Goal: Information Seeking & Learning: Find specific fact

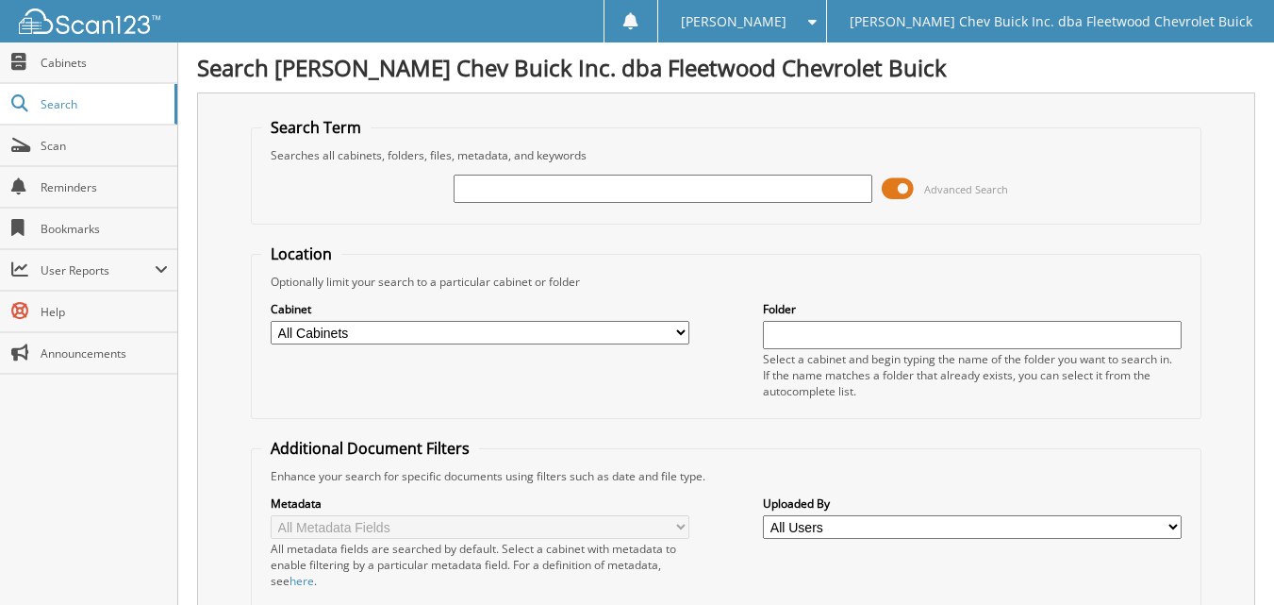
click at [507, 188] on input "text" at bounding box center [663, 188] width 419 height 28
type input "allen"
click at [678, 330] on select "All Cabinets DEAL JACKETS HARD COPIES NEW VEH INVOICES TITLE APPS Needs Filing" at bounding box center [480, 333] width 419 height 24
select select "10316"
click at [271, 321] on select "All Cabinets DEAL JACKETS HARD COPIES NEW VEH INVOICES TITLE APPS Needs Filing" at bounding box center [480, 333] width 419 height 24
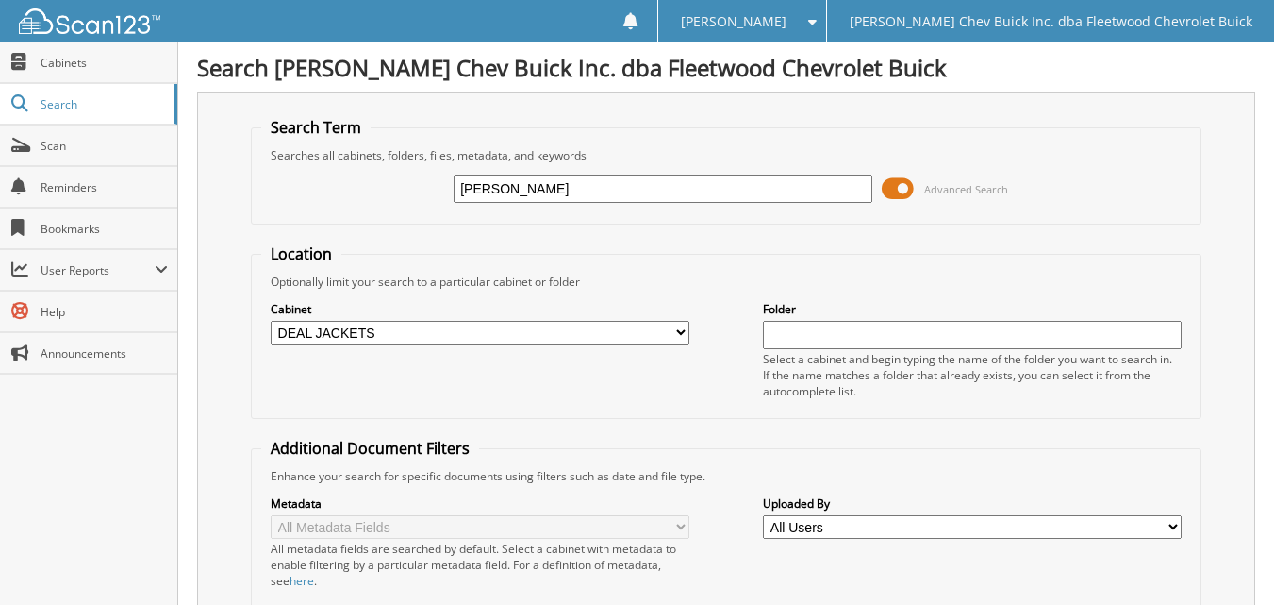
click at [202, 403] on div "Search Term Searches all cabinets, folders, files, metadata, and keywords allen…" at bounding box center [726, 461] width 1058 height 739
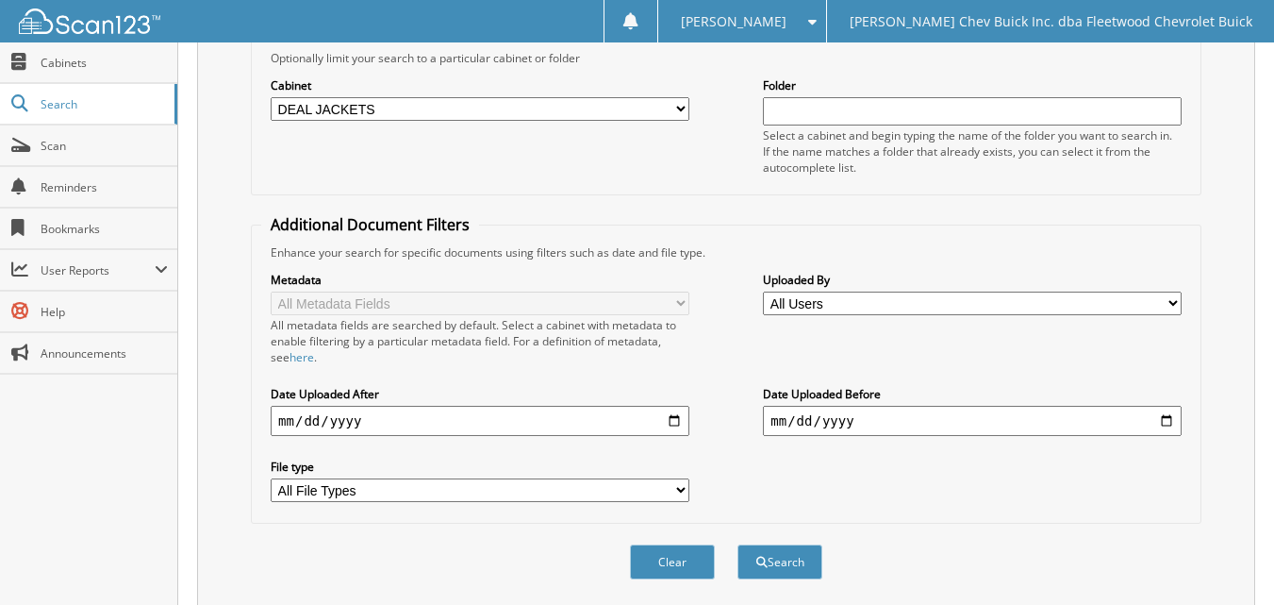
scroll to position [284, 0]
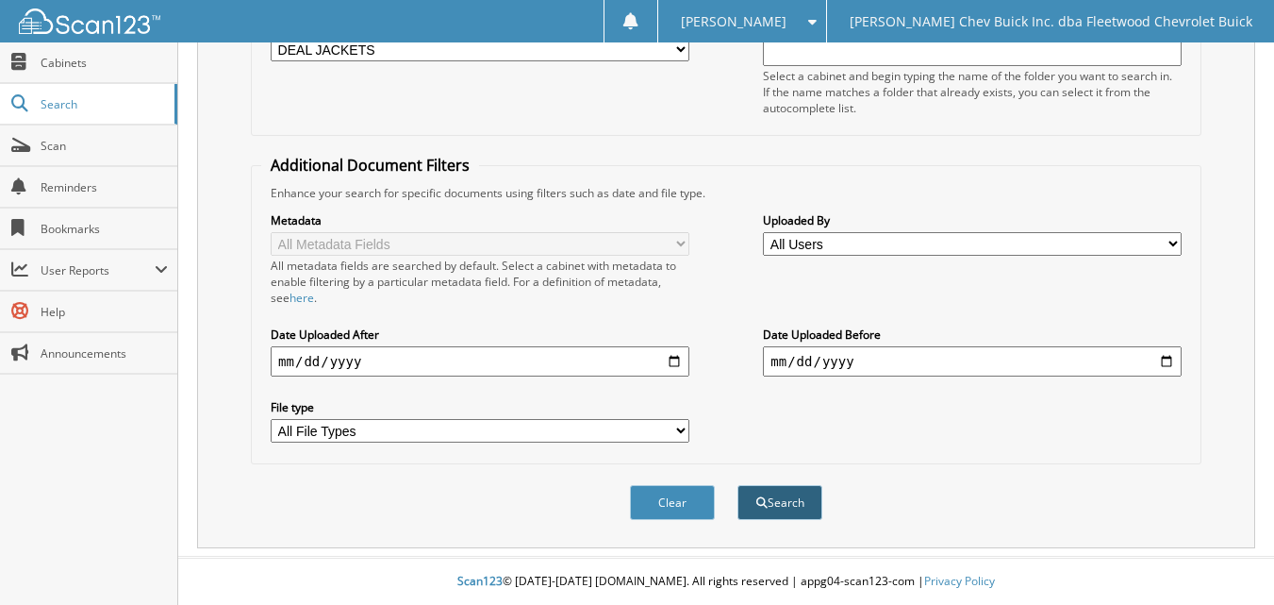
click at [782, 512] on button "Search" at bounding box center [780, 502] width 85 height 35
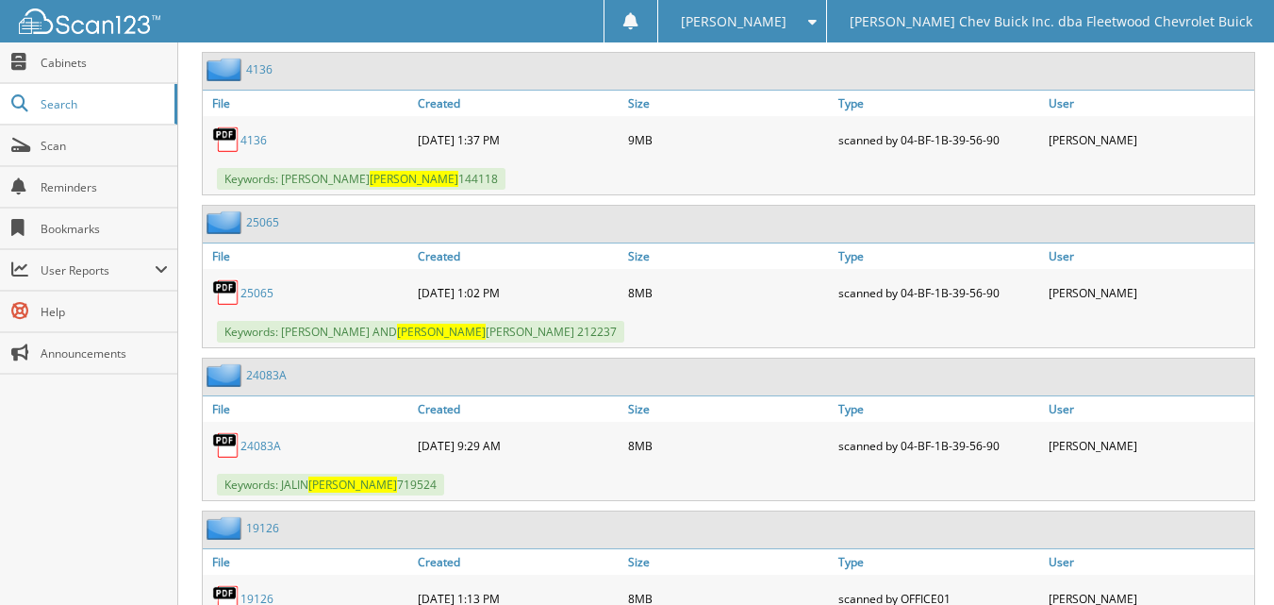
scroll to position [1736, 0]
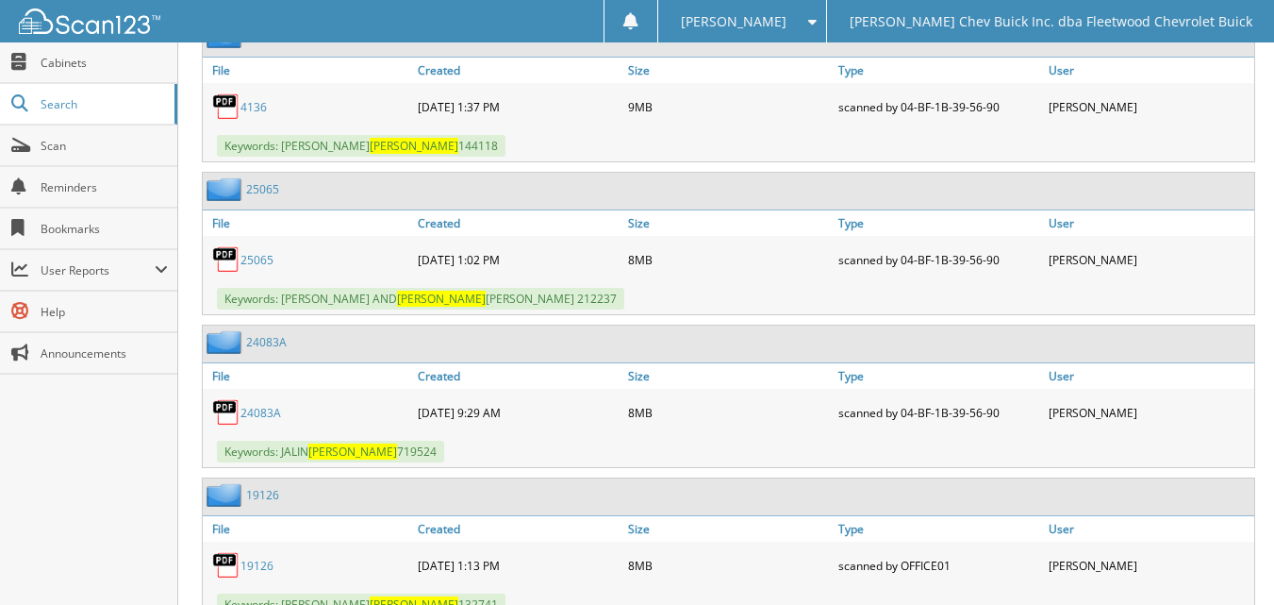
click at [258, 107] on link "4136" at bounding box center [254, 107] width 26 height 16
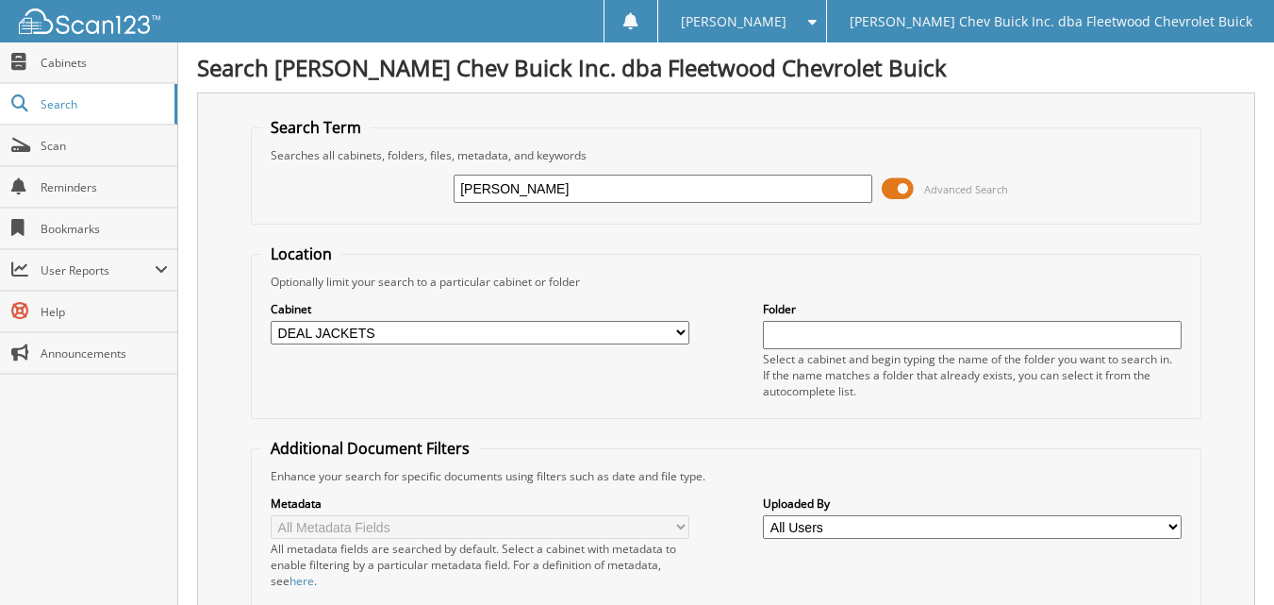
click at [514, 186] on input "[PERSON_NAME]" at bounding box center [663, 188] width 419 height 28
type input "a"
type input "brown"
click at [204, 387] on div "Search Term Searches all cabinets, folders, files, metadata, and keywords brown…" at bounding box center [726, 461] width 1058 height 739
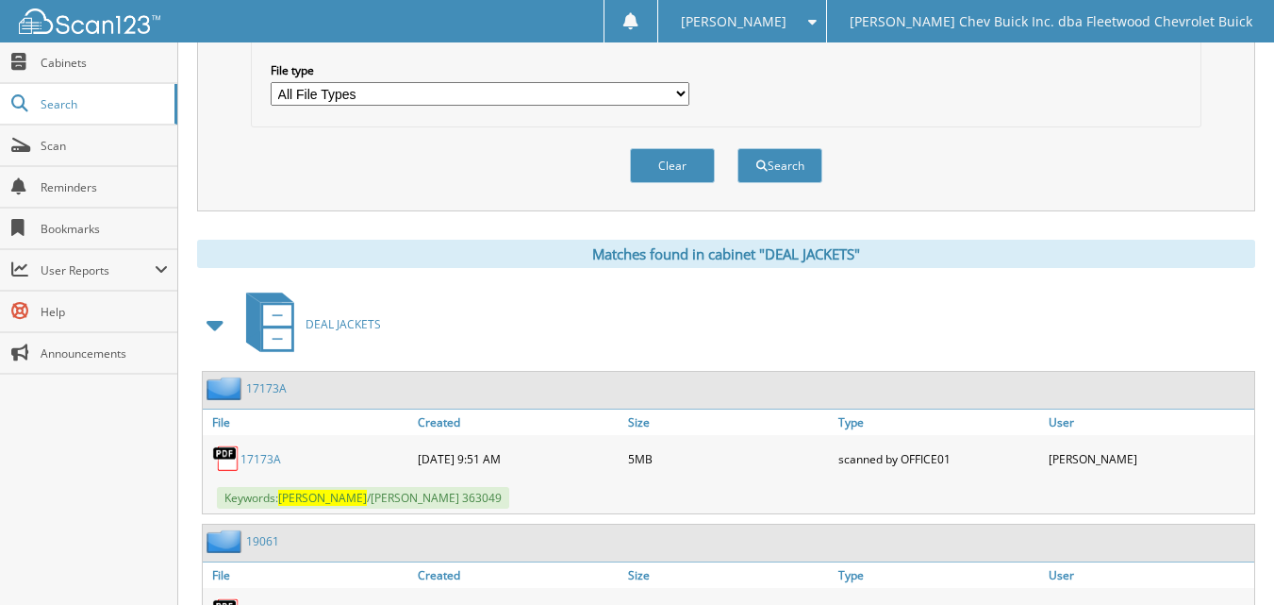
scroll to position [641, 0]
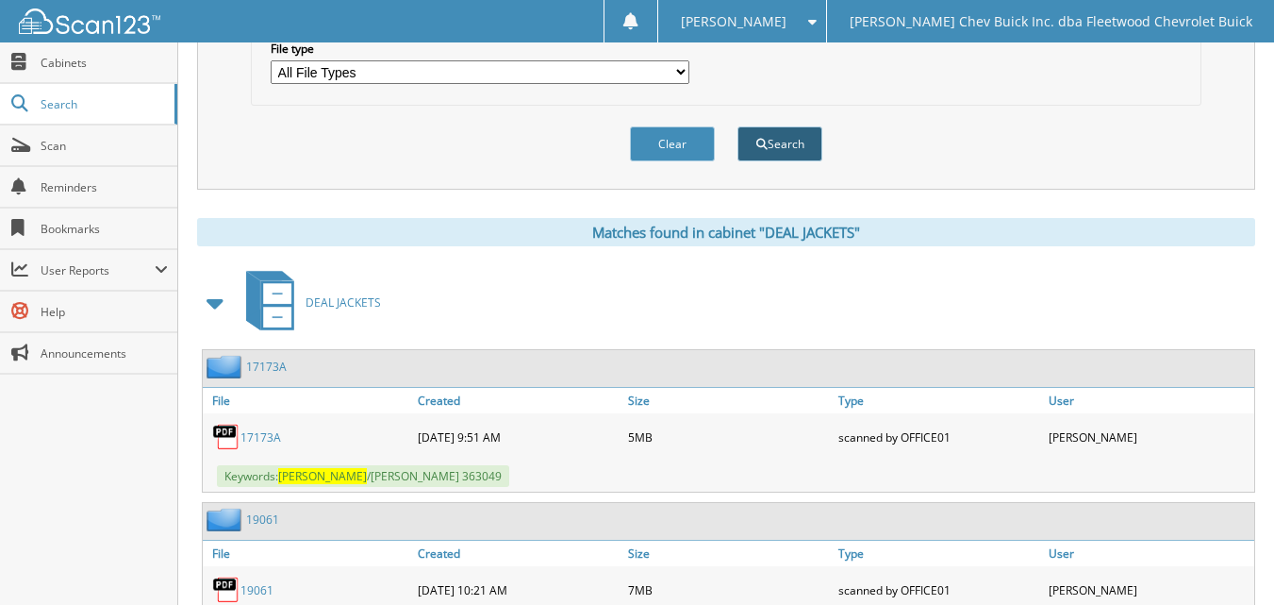
click at [769, 140] on button "Search" at bounding box center [780, 143] width 85 height 35
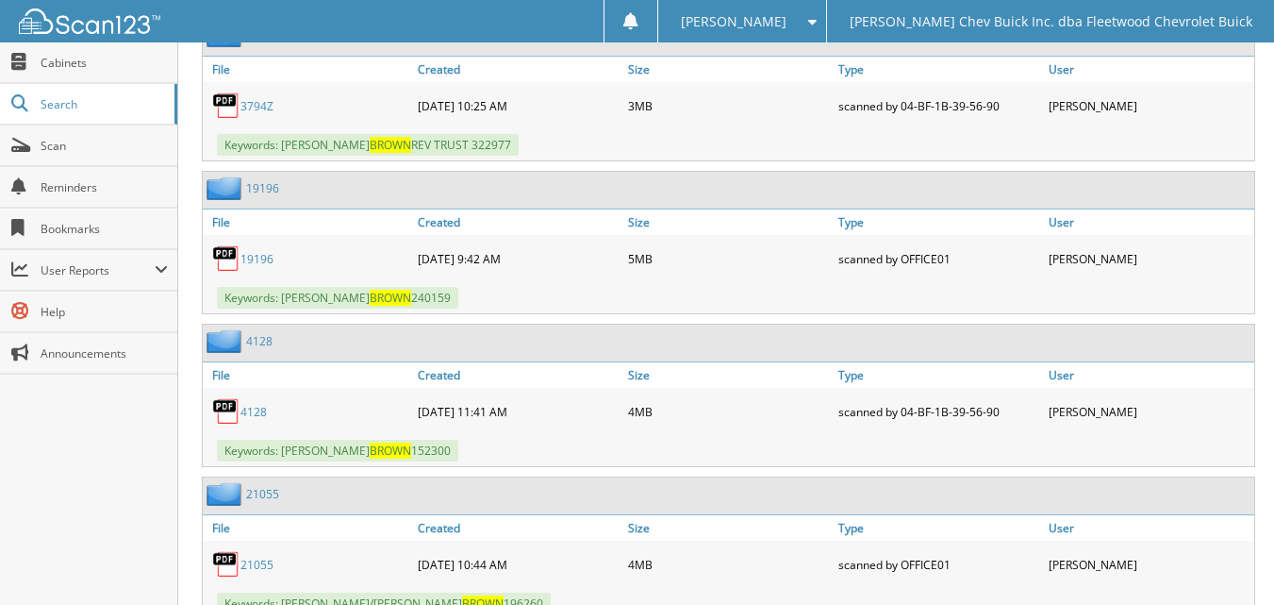
scroll to position [2716, 0]
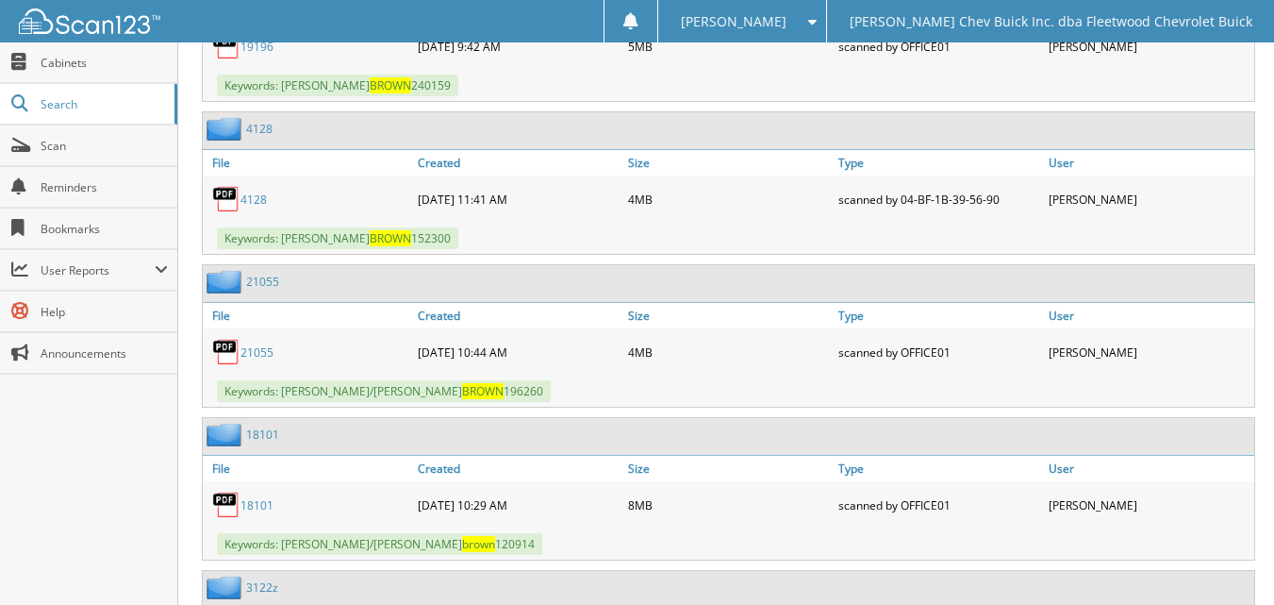
click at [261, 199] on link "4128" at bounding box center [254, 199] width 26 height 16
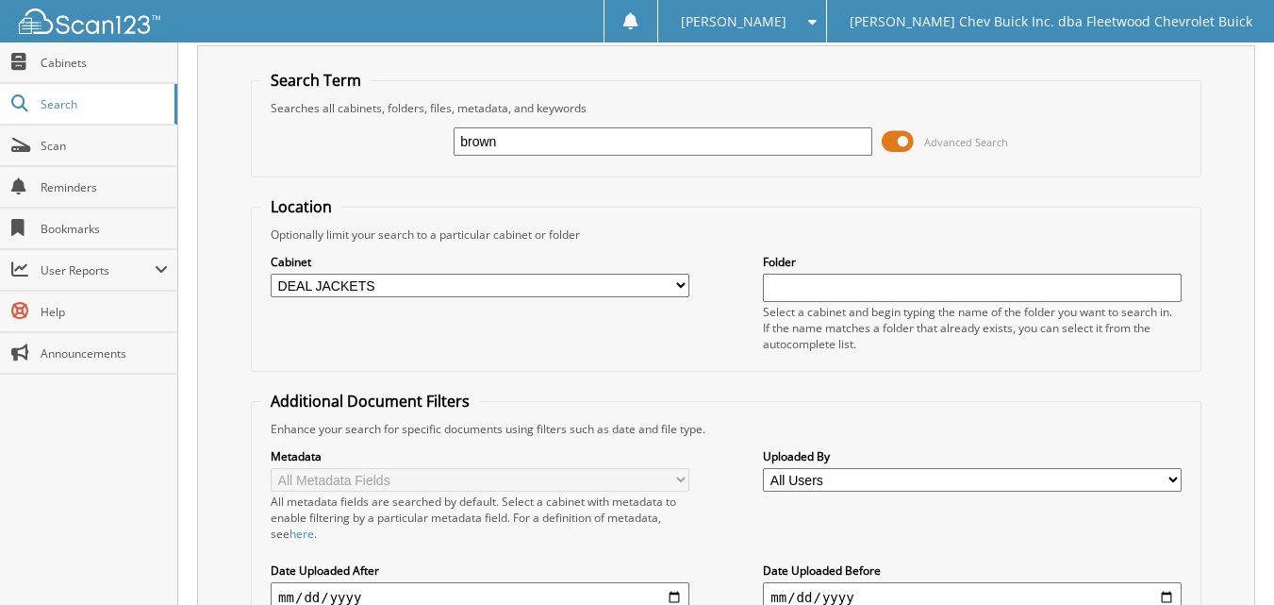
scroll to position [0, 0]
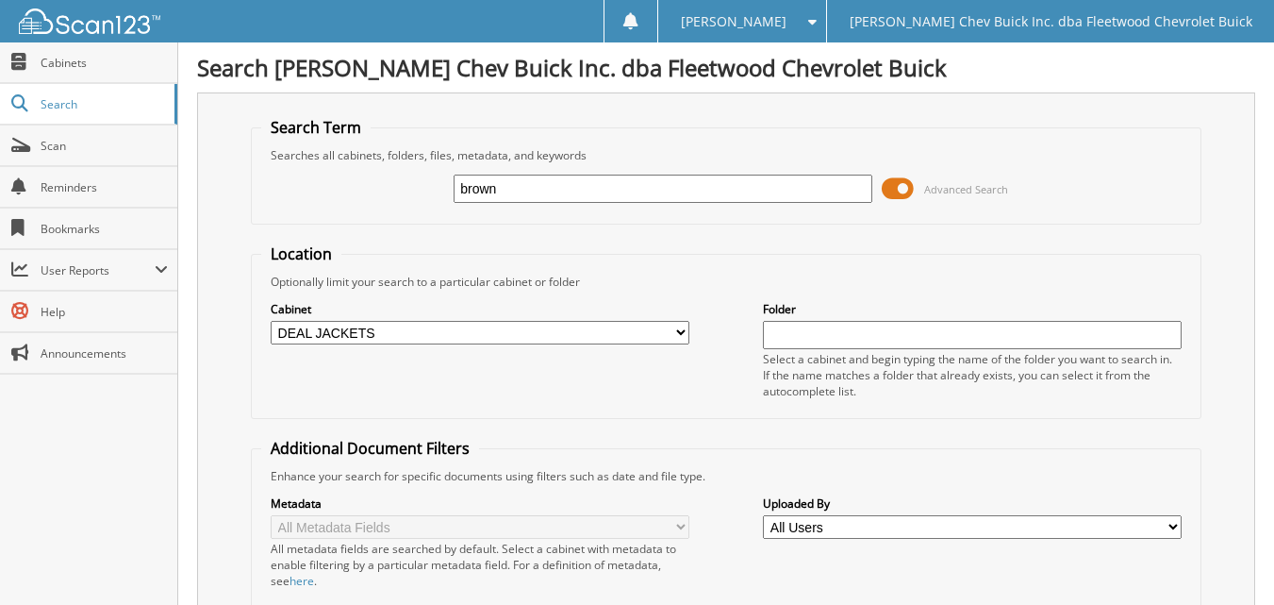
click at [558, 188] on input "brown" at bounding box center [663, 188] width 419 height 28
type input "b"
type input "goodman"
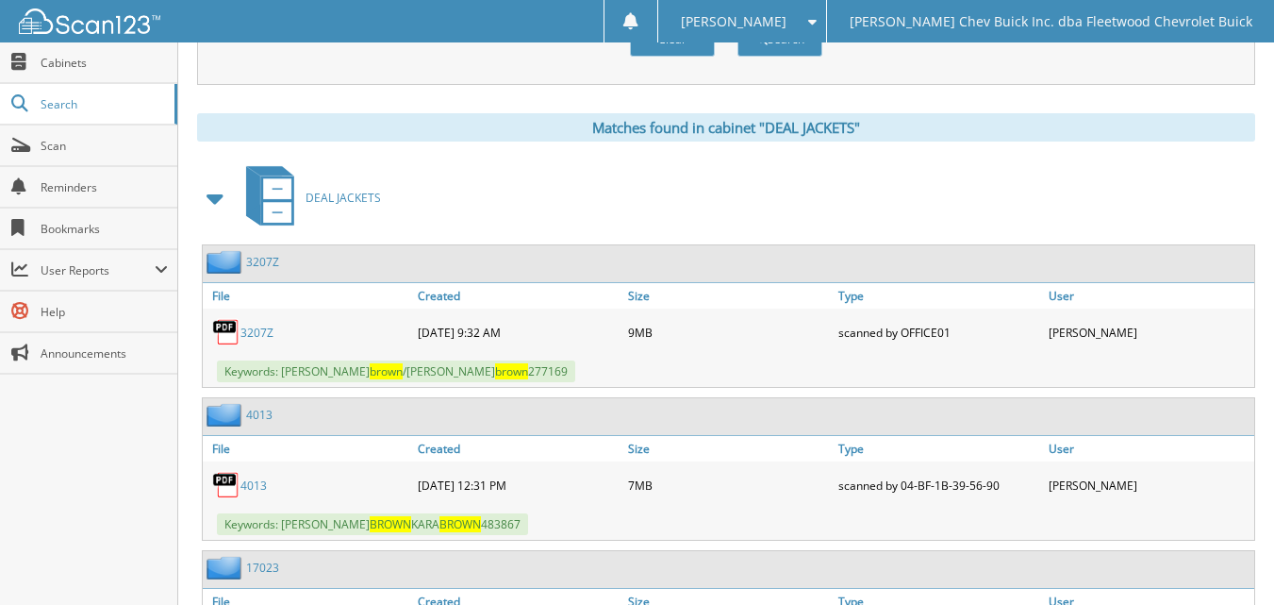
scroll to position [717, 0]
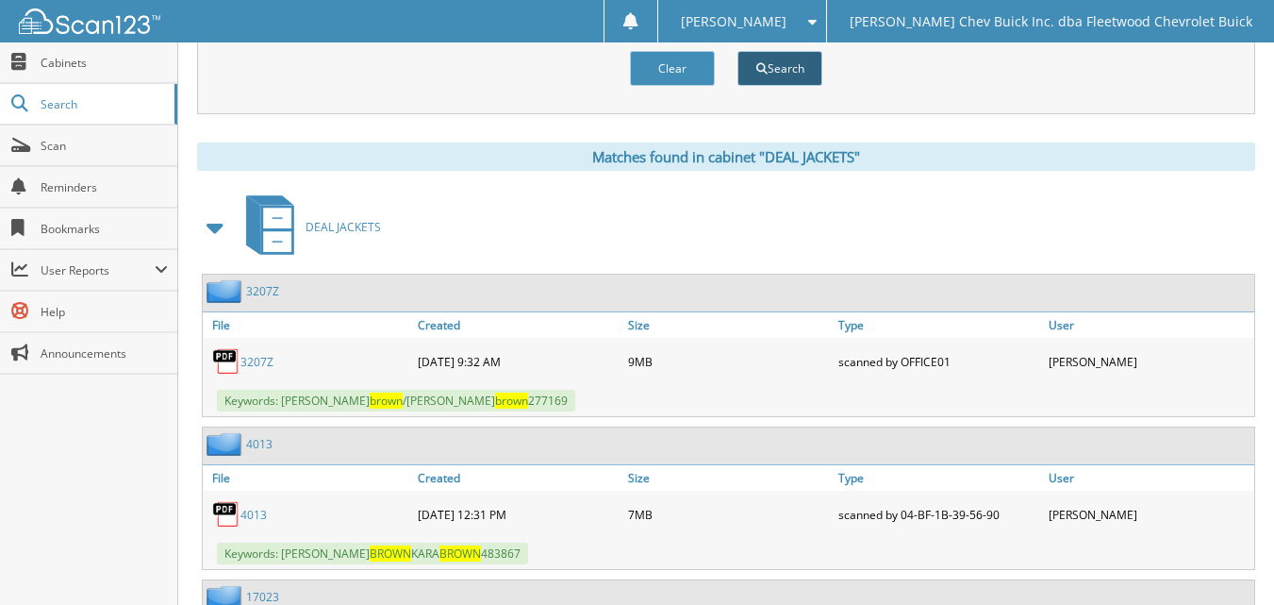
click at [784, 80] on button "Search" at bounding box center [780, 68] width 85 height 35
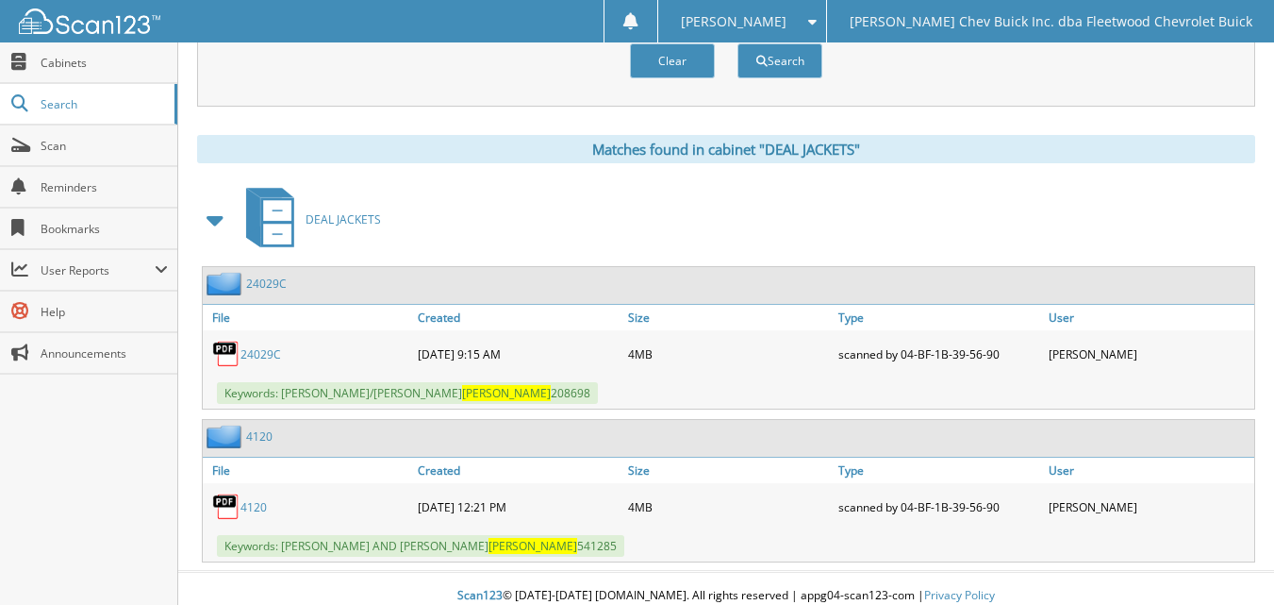
scroll to position [739, 0]
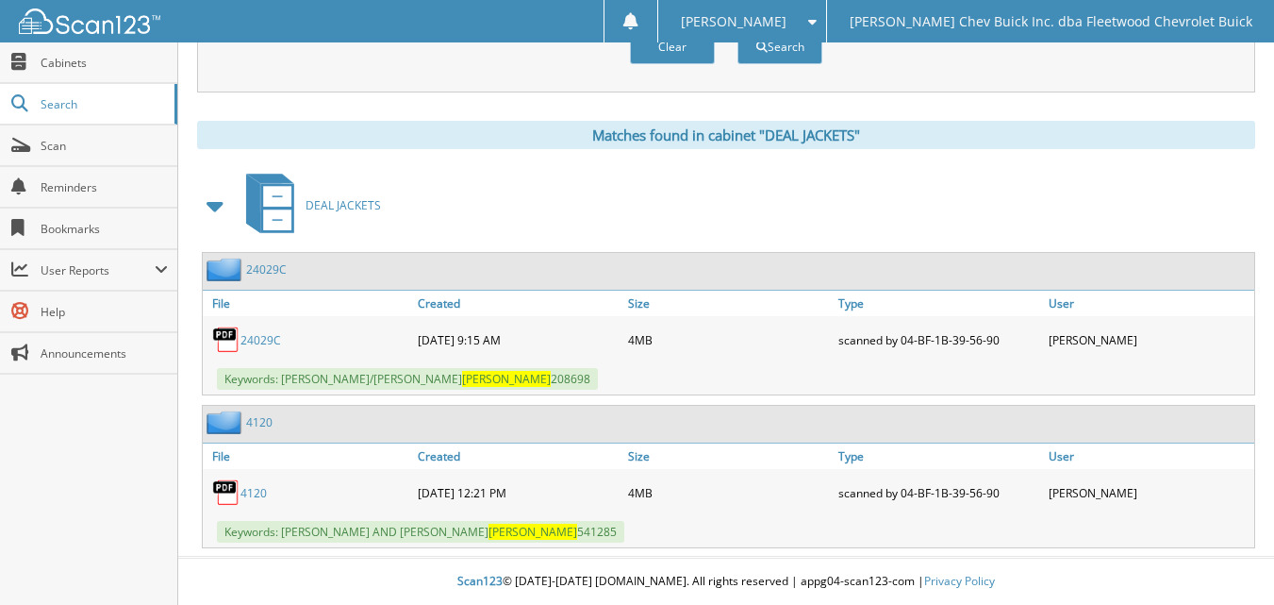
click at [256, 492] on link "4120" at bounding box center [254, 493] width 26 height 16
